Goal: Navigation & Orientation: Understand site structure

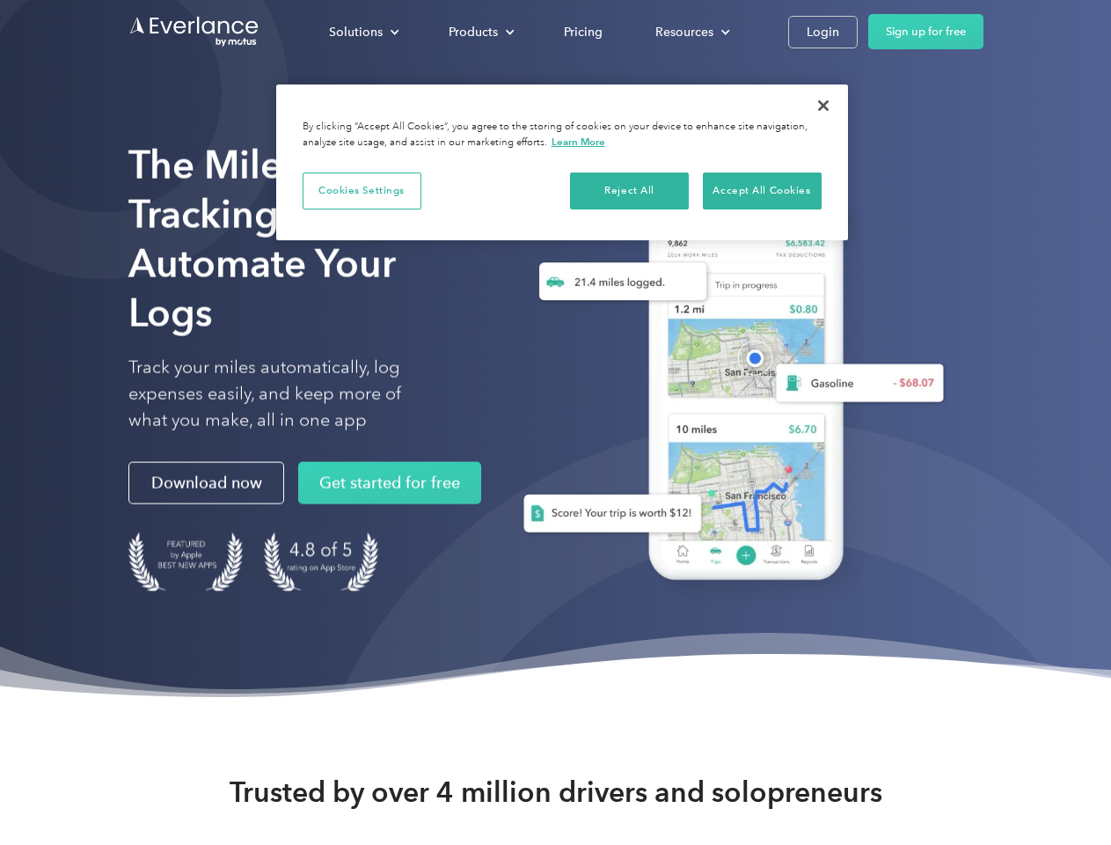
click at [363, 32] on div "Solutions" at bounding box center [356, 32] width 54 height 22
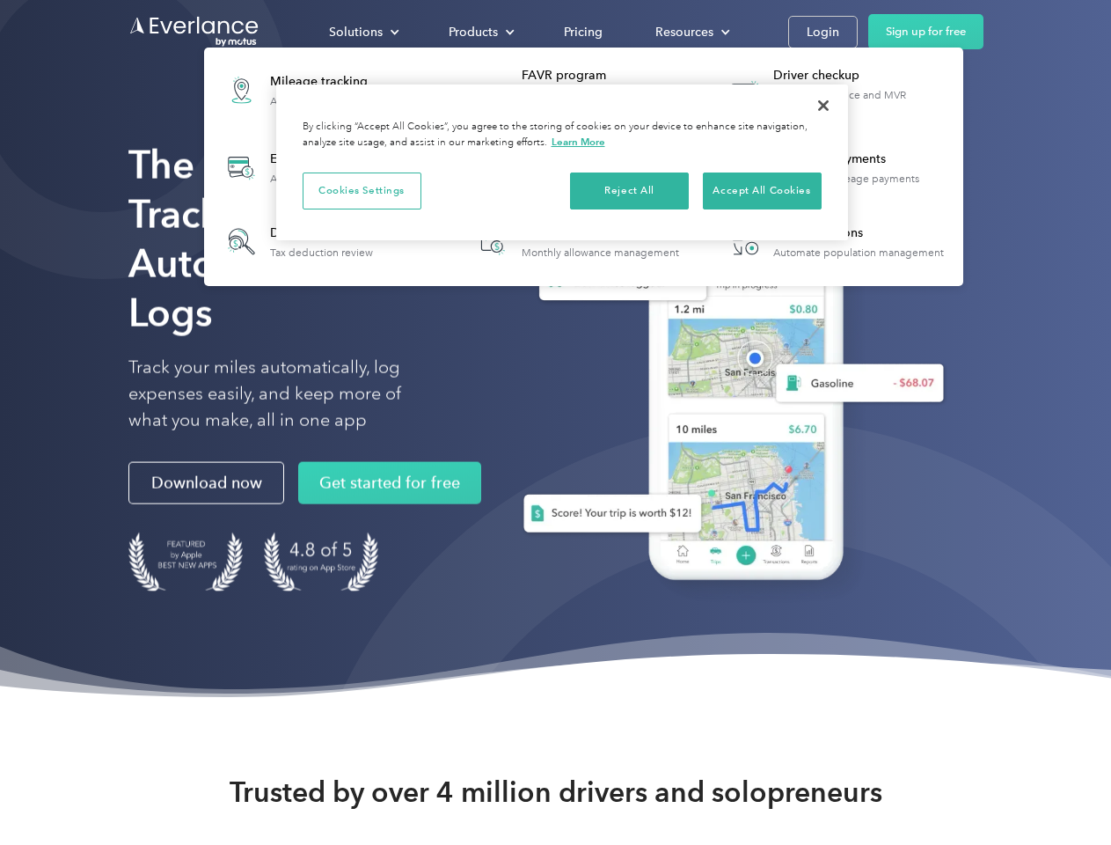
click at [480, 32] on div "Products" at bounding box center [473, 32] width 49 height 22
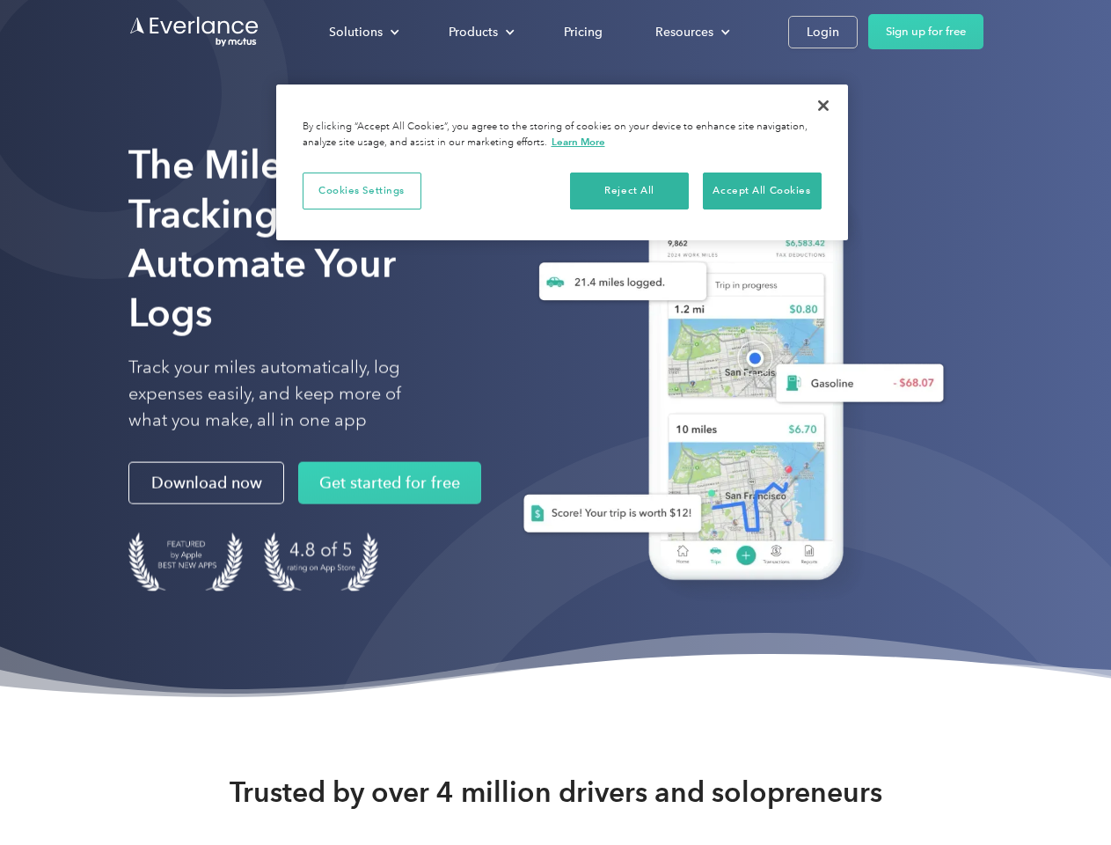
click at [691, 32] on div "Resources" at bounding box center [684, 32] width 58 height 22
click at [362, 190] on button "Cookies Settings" at bounding box center [362, 190] width 119 height 37
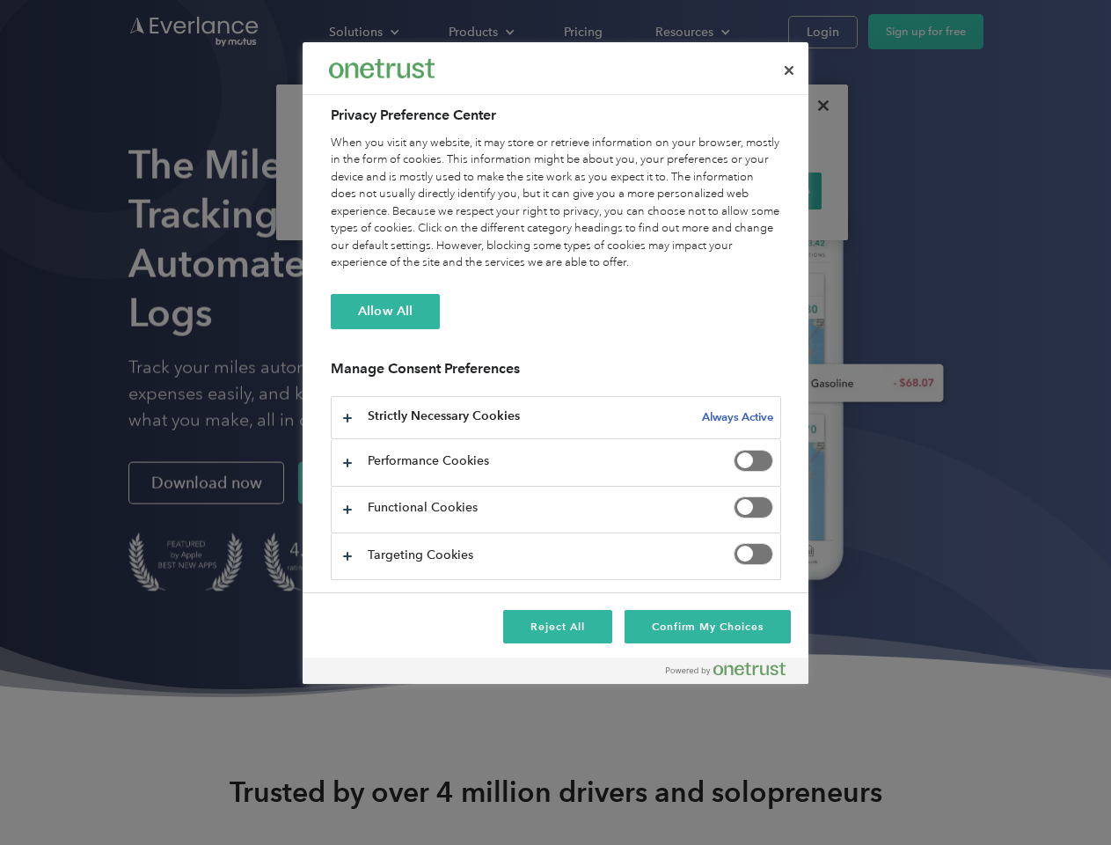
click at [630, 190] on div "When you visit any website, it may store or retrieve information on your browse…" at bounding box center [556, 203] width 450 height 137
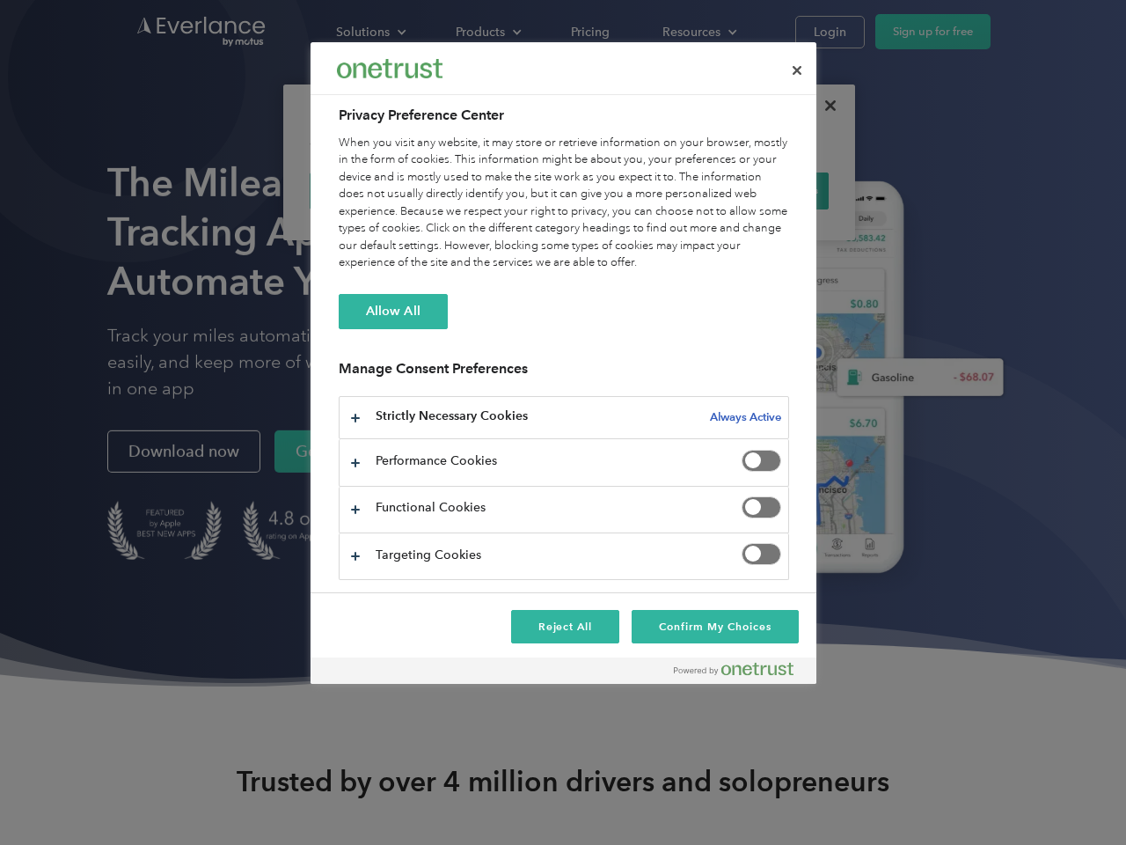
click at [762, 190] on div "When you visit any website, it may store or retrieve information on your browse…" at bounding box center [564, 203] width 450 height 137
click at [824, 106] on div at bounding box center [563, 422] width 1126 height 845
